Goal: Task Accomplishment & Management: Manage account settings

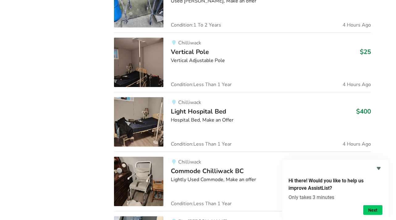
scroll to position [568, 0]
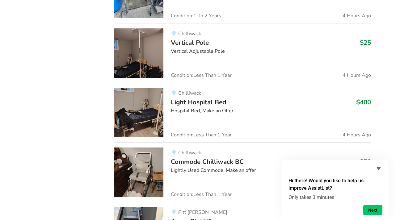
click at [175, 101] on span "Light Hospital Bed" at bounding box center [198, 102] width 55 height 9
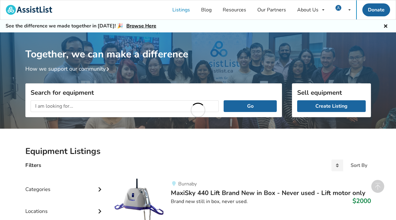
scroll to position [568, 0]
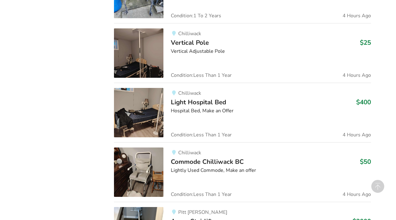
click at [196, 44] on span "Vertical Pole" at bounding box center [190, 42] width 38 height 9
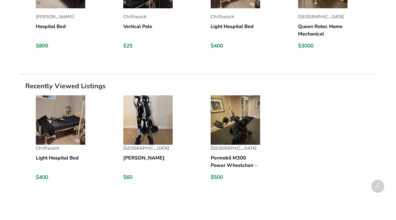
scroll to position [504, 0]
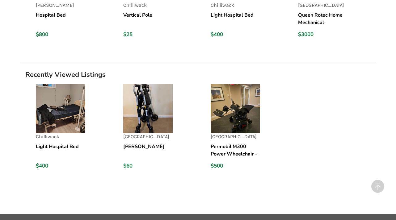
click at [144, 110] on img at bounding box center [147, 108] width 49 height 49
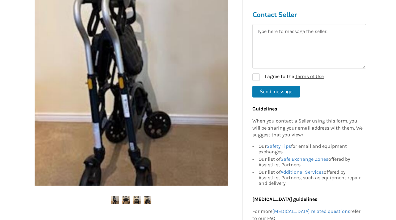
scroll to position [63, 0]
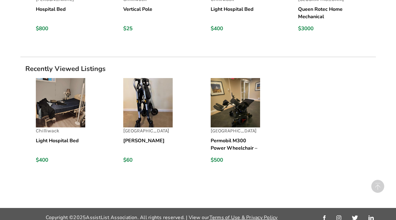
scroll to position [517, 0]
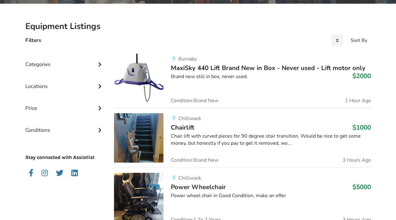
scroll to position [127, 0]
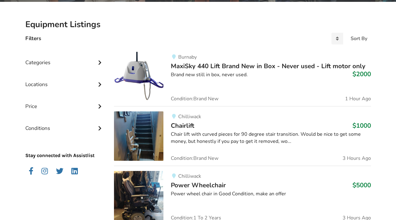
click at [199, 64] on span "MaxiSky 440 Lift Brand New in Box - Never used - Lift motor only" at bounding box center [268, 66] width 195 height 9
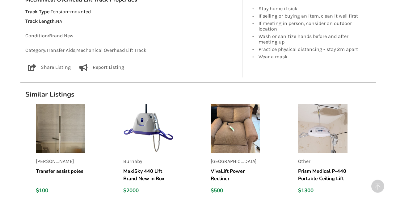
scroll to position [410, 0]
click at [65, 137] on img at bounding box center [60, 128] width 49 height 49
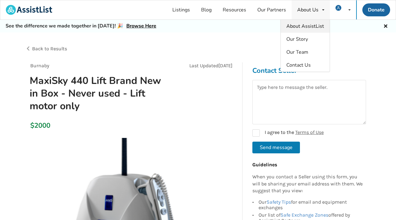
click at [306, 26] on span "About AssistList" at bounding box center [306, 26] width 38 height 7
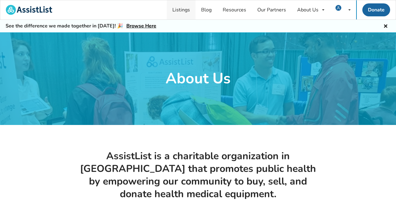
click at [185, 11] on link "Listings" at bounding box center [181, 9] width 29 height 19
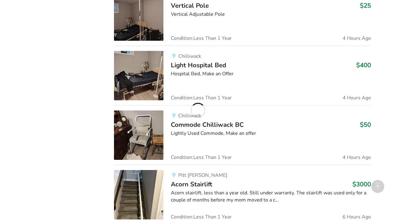
scroll to position [650, 0]
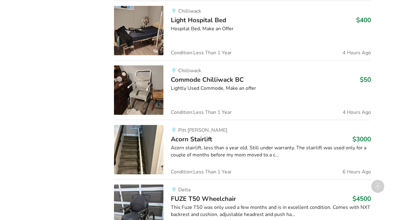
click at [151, 94] on img at bounding box center [138, 90] width 49 height 49
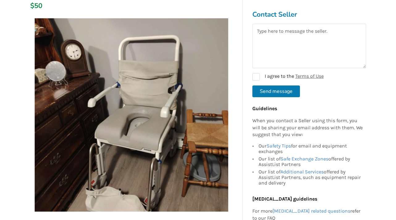
scroll to position [126, 0]
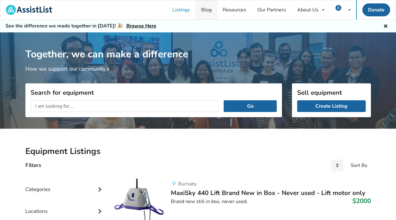
click at [205, 11] on link "Blog" at bounding box center [207, 9] width 22 height 19
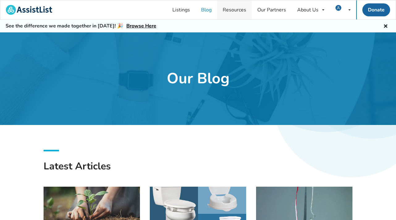
click at [236, 11] on link "Resources" at bounding box center [234, 9] width 35 height 19
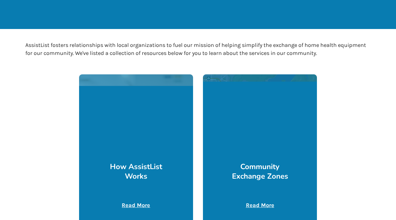
scroll to position [126, 0]
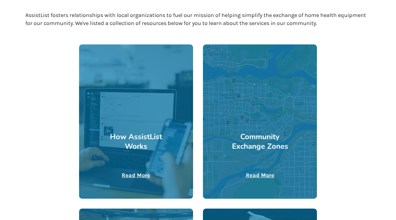
drag, startPoint x: 140, startPoint y: 141, endPoint x: 143, endPoint y: 139, distance: 3.2
click at [141, 140] on h3 "How AssistList Works" at bounding box center [136, 141] width 57 height 19
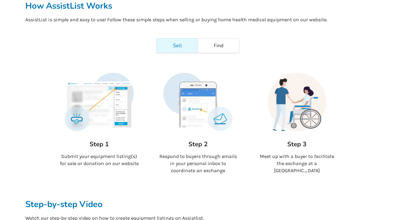
scroll to position [63, 0]
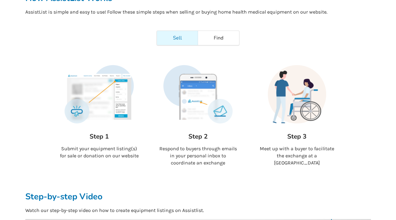
click at [111, 100] on img at bounding box center [99, 94] width 69 height 58
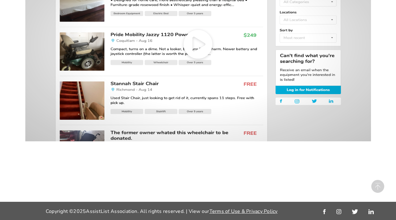
scroll to position [241, 0]
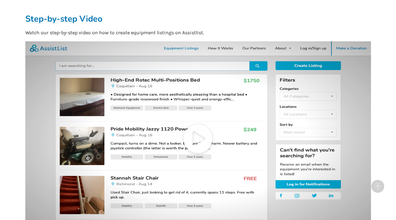
click at [220, 46] on icon at bounding box center [198, 138] width 346 height 194
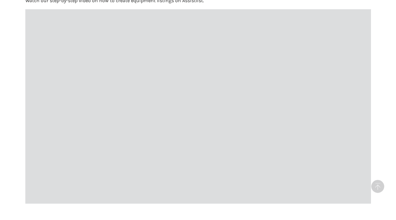
scroll to position [273, 0]
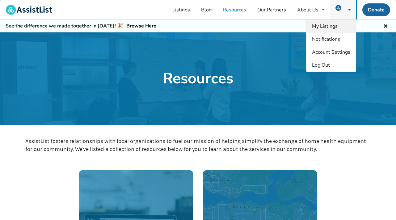
click at [326, 27] on span "My Listings" at bounding box center [325, 26] width 26 height 7
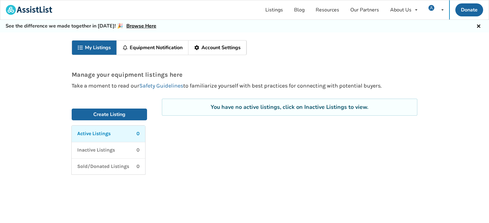
click at [396, 111] on div "My Listings Equipment Notification Account Settings Manage your equipment listi…" at bounding box center [244, 134] width 489 height 204
click at [396, 11] on icon at bounding box center [443, 10] width 2 height 4
click at [396, 102] on div "My Listings Equipment Notification Account Settings Manage your equipment listi…" at bounding box center [244, 134] width 489 height 204
click at [396, 52] on span "Account Settings" at bounding box center [424, 52] width 38 height 7
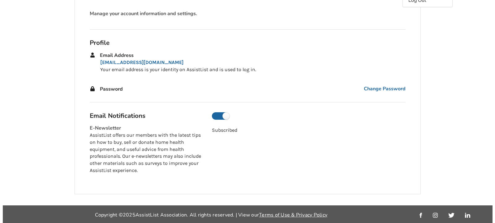
scroll to position [66, 0]
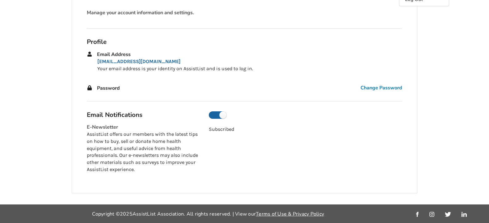
click at [377, 87] on span "Change Password" at bounding box center [382, 87] width 42 height 7
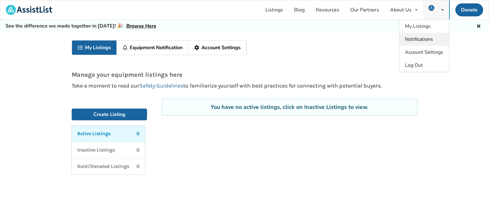
click at [396, 38] on span "Notifications" at bounding box center [419, 39] width 28 height 7
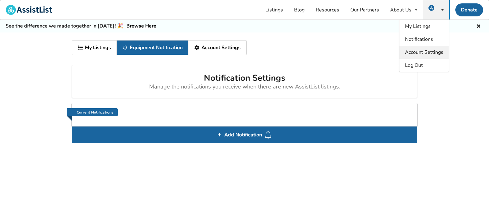
click at [396, 50] on span "Account Settings" at bounding box center [424, 52] width 38 height 7
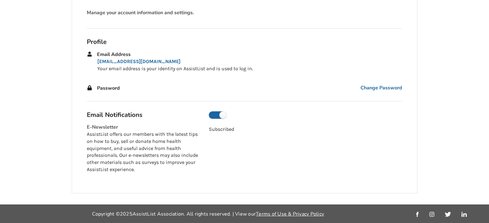
scroll to position [34, 0]
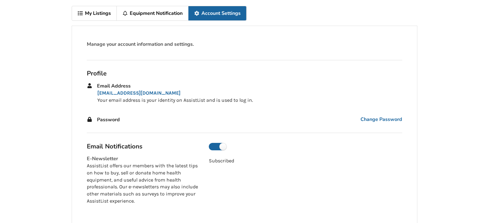
click at [107, 121] on span "Password" at bounding box center [108, 119] width 23 height 7
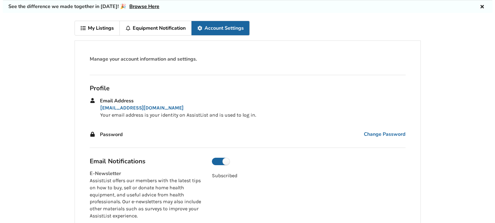
scroll to position [3, 0]
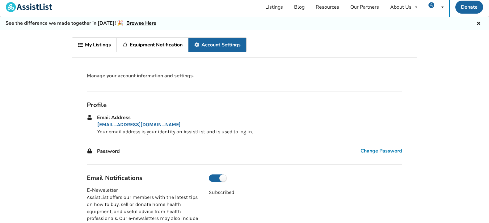
click at [392, 148] on span "Change Password" at bounding box center [382, 150] width 42 height 7
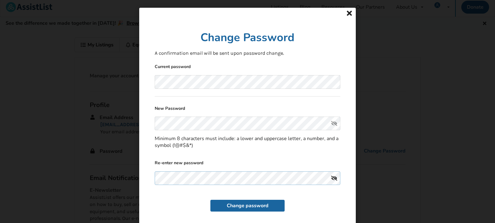
scroll to position [11, 0]
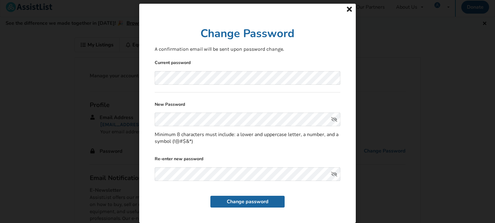
click at [234, 199] on button "Change password" at bounding box center [247, 202] width 74 height 12
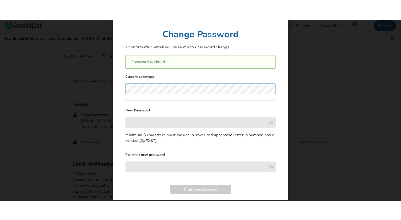
scroll to position [34, 0]
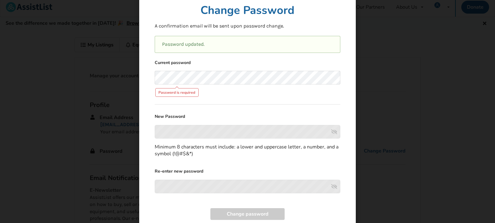
click at [207, 45] on p "Password updated." at bounding box center [247, 44] width 171 height 7
click at [239, 117] on form "Current password Password is required New Password Minimum 8 characters must in…" at bounding box center [247, 139] width 185 height 161
click at [220, 130] on div at bounding box center [247, 132] width 185 height 14
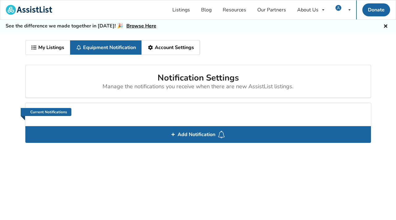
click at [253, 188] on div "My Listings Equipment Notification Account Settings Notification Settings Manag…" at bounding box center [198, 133] width 396 height 202
click at [90, 66] on div "Notification Settings Manage the notifications you receive when there are new A…" at bounding box center [198, 81] width 346 height 33
click at [171, 48] on link "Account Settings" at bounding box center [171, 47] width 58 height 14
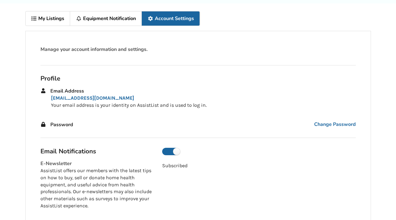
scroll to position [5, 0]
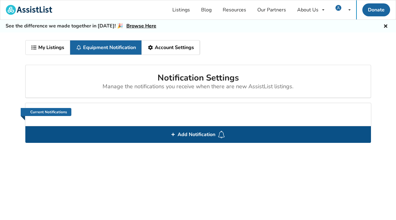
click at [210, 132] on span "Add Notification" at bounding box center [196, 135] width 43 height 10
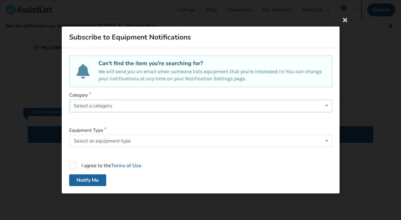
click at [327, 106] on icon at bounding box center [326, 105] width 9 height 11
click at [222, 18] on div "Subscribe to Equipment Notifications Can't find the item you're searching for? …" at bounding box center [200, 110] width 401 height 220
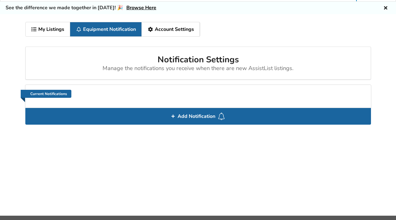
scroll to position [32, 0]
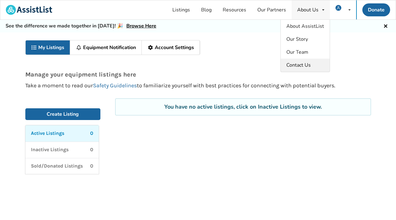
click at [306, 64] on span "Contact Us" at bounding box center [299, 65] width 24 height 7
click at [267, 9] on link "Our Partners" at bounding box center [272, 9] width 40 height 19
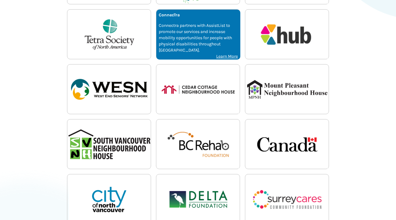
scroll to position [154, 0]
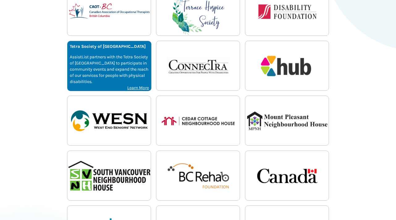
click at [128, 64] on p "AssistList partners with the Tetra Society of [GEOGRAPHIC_DATA] to participate …" at bounding box center [109, 69] width 79 height 31
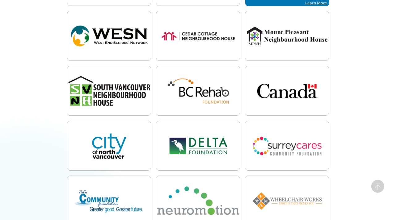
scroll to position [249, 0]
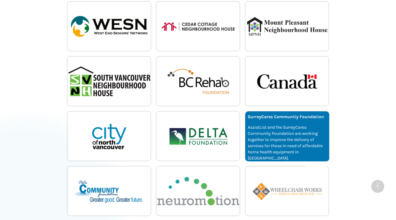
click at [303, 136] on p "AssistList and the SurreyCares Community Foundation are working together to imp…" at bounding box center [287, 143] width 79 height 37
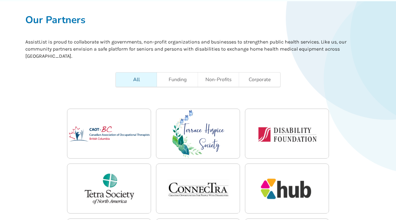
scroll to position [63, 0]
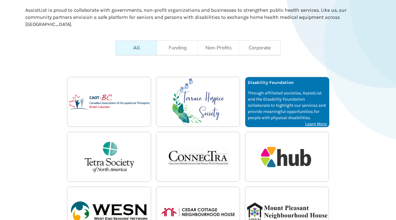
click at [278, 109] on p "Through affiliated societies, AssistList and the Disability Foundation collabor…" at bounding box center [287, 105] width 79 height 31
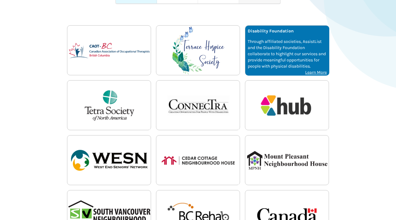
scroll to position [126, 0]
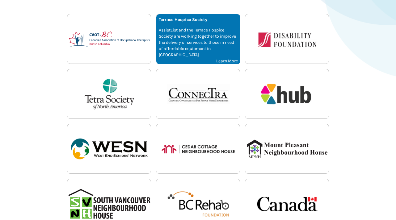
click at [194, 37] on p "AssistList and the Terrace Hospice Society are working together to improve the …" at bounding box center [198, 42] width 79 height 31
